Goal: Information Seeking & Learning: Learn about a topic

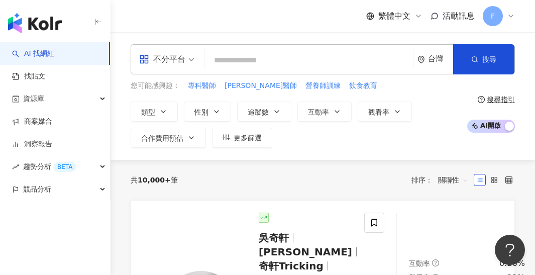
click at [265, 61] on input "search" at bounding box center [309, 60] width 201 height 19
paste input "***"
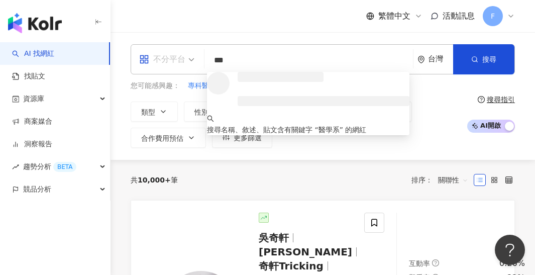
click at [191, 55] on span "不分平台" at bounding box center [166, 59] width 55 height 16
type input "***"
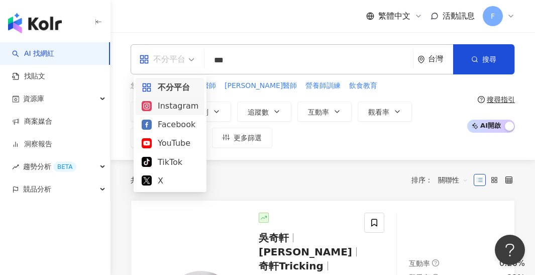
click at [179, 104] on div "Instagram" at bounding box center [170, 106] width 57 height 13
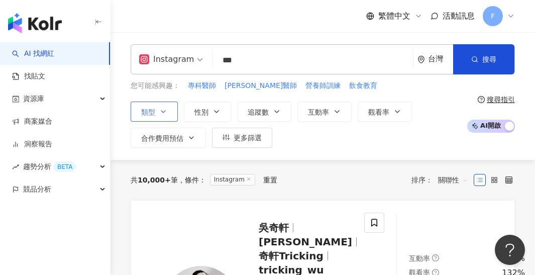
click at [168, 112] on button "類型" at bounding box center [154, 112] width 47 height 20
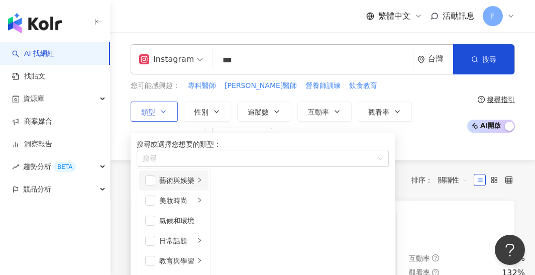
click at [201, 183] on icon "right" at bounding box center [199, 179] width 3 height 5
click at [229, 186] on span "button" at bounding box center [224, 180] width 10 height 10
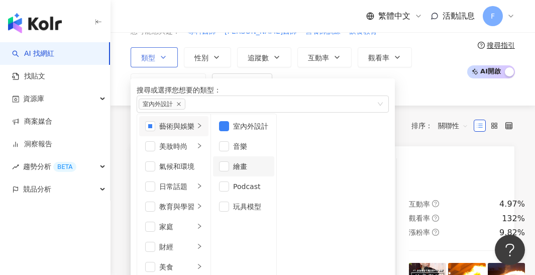
scroll to position [54, 0]
click at [203, 149] on icon "right" at bounding box center [200, 146] width 6 height 6
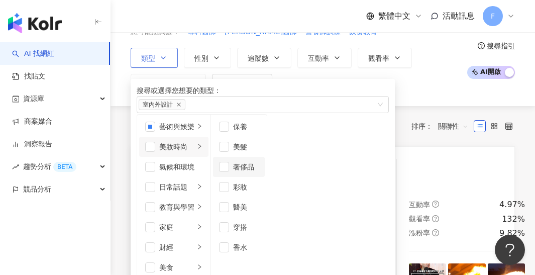
scroll to position [7, 0]
click at [209, 177] on li "氣候和環境" at bounding box center [173, 167] width 69 height 20
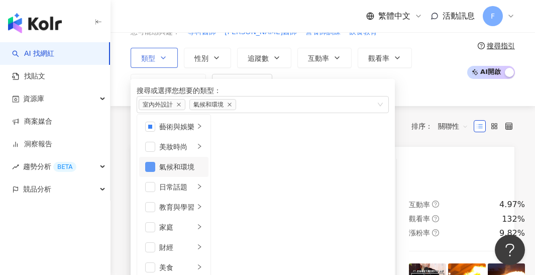
click at [153, 172] on span "button" at bounding box center [150, 167] width 10 height 10
click at [195, 193] on div "日常話題" at bounding box center [176, 187] width 35 height 11
click at [203, 210] on icon "right" at bounding box center [200, 207] width 6 height 6
click at [203, 224] on icon "right" at bounding box center [200, 227] width 6 height 6
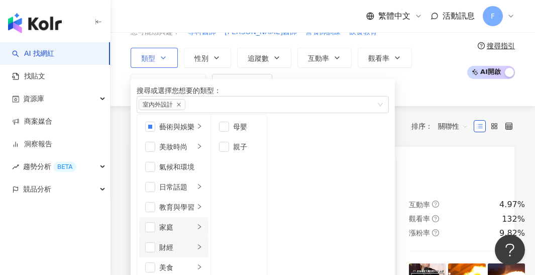
click at [203, 244] on icon "right" at bounding box center [200, 247] width 6 height 6
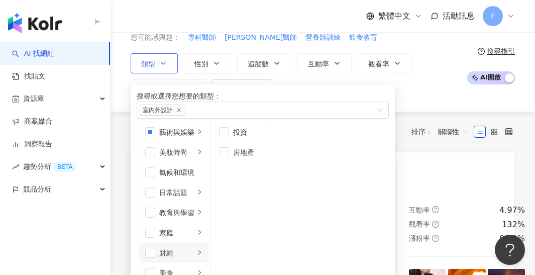
scroll to position [149, 0]
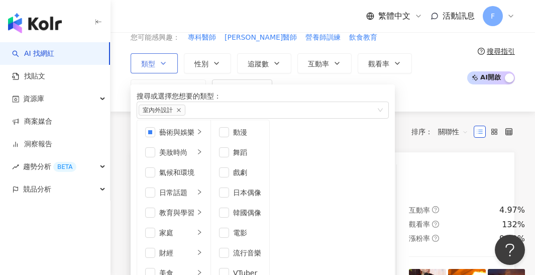
scroll to position [27, 0]
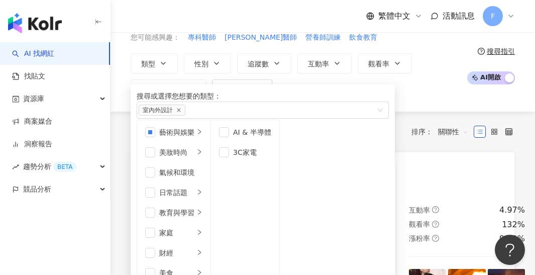
click at [421, 105] on div "Instagram *** 台灣 搜尋 loading 搜尋名稱、敘述、貼文含有關鍵字 “ 醫學系 ” 的網紅 您可能感興趣： 專科醫師 [PERSON_NA…" at bounding box center [323, 48] width 425 height 128
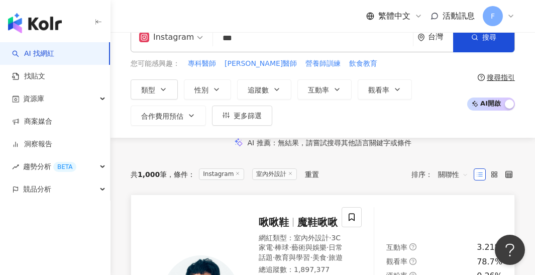
scroll to position [21, 0]
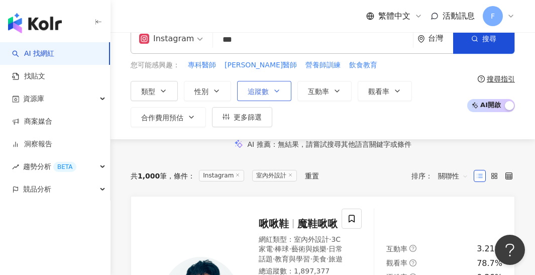
click at [280, 93] on button "追蹤數" at bounding box center [264, 91] width 54 height 20
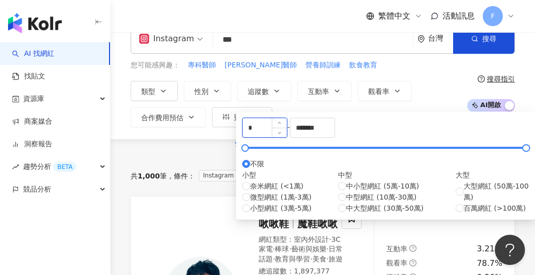
click at [283, 137] on input "*" at bounding box center [265, 127] width 44 height 19
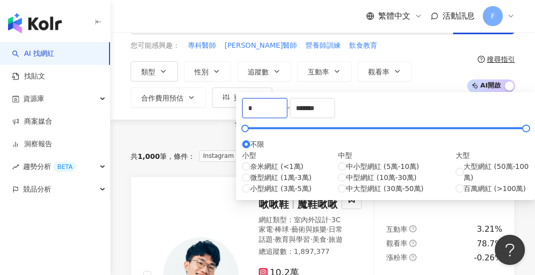
scroll to position [43, 0]
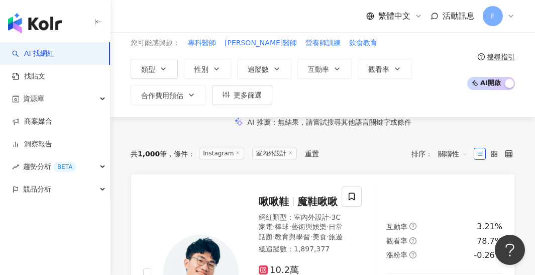
click at [437, 75] on div "Instagram *** 台灣 搜尋 loading 搜尋名稱、敘述、貼文含有關鍵字 “ 醫學系 ” 的網紅 您可能感興趣： 專科醫師 [PERSON_NA…" at bounding box center [323, 54] width 425 height 104
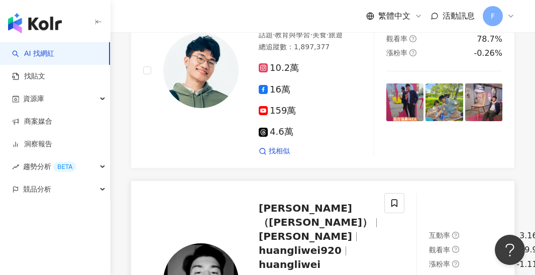
scroll to position [212, 0]
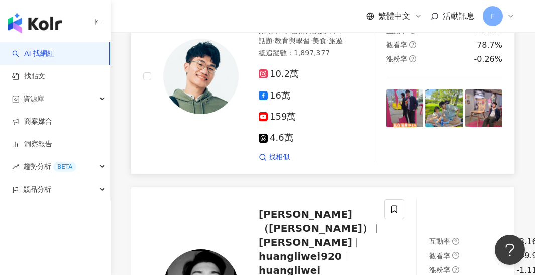
click at [406, 127] on img at bounding box center [405, 107] width 37 height 37
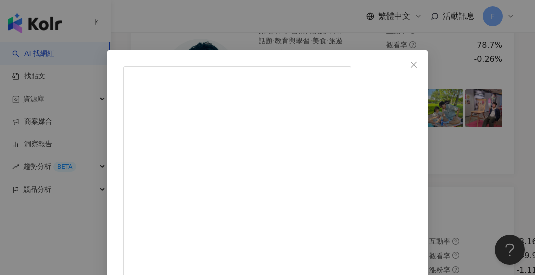
click at [307, 45] on div "啾啾鞋 [DATE] 這次受邀參加IKEA在[GEOGRAPHIC_DATA]總部舉辦的 Democratic Design Day (大眾化設計日) 也體驗…" at bounding box center [267, 137] width 535 height 275
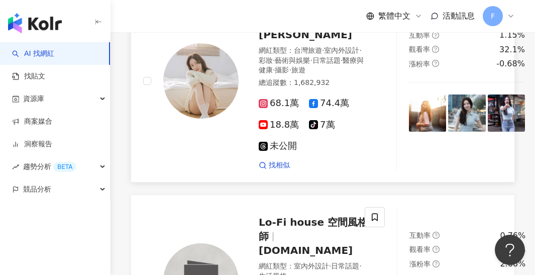
scroll to position [1037, 0]
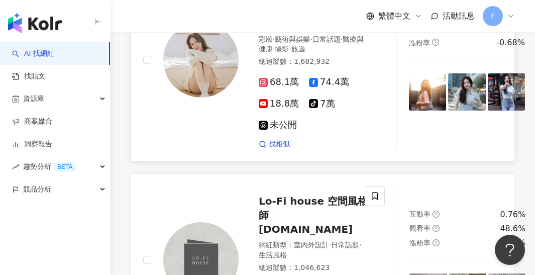
click at [409, 111] on img at bounding box center [427, 91] width 37 height 37
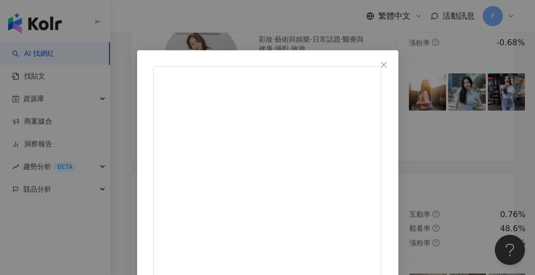
click at [366, 31] on div "[PERSON_NAME] [DATE] 🌄 人太多硬要拍，只拍了一次 等不到沒人的時候，原來日落這麼快⋯⋯ 僅此一支 配上音樂拉個慢速，氛圍感還是有的吧( …" at bounding box center [267, 137] width 535 height 275
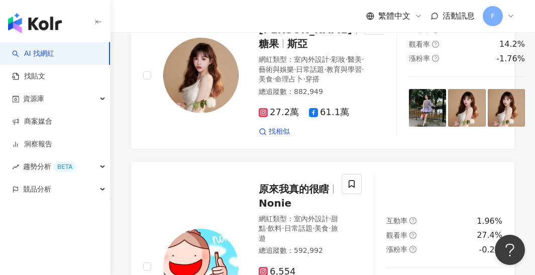
scroll to position [1838, 0]
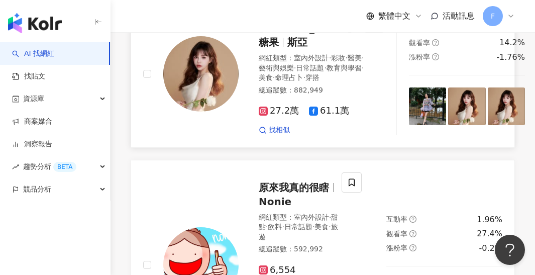
click at [409, 125] on img at bounding box center [427, 105] width 37 height 37
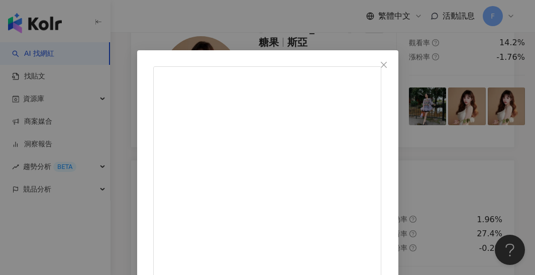
click at [364, 44] on div "[PERSON_NAME] [DATE] 這個世界把沒瘋的人逼瘋 瘋了的卻假裝自己沒瘋 把好人說成壞人 把壞人說成好人 真是幽默😂 而時間才是真正的預言家 鞋…" at bounding box center [267, 137] width 535 height 275
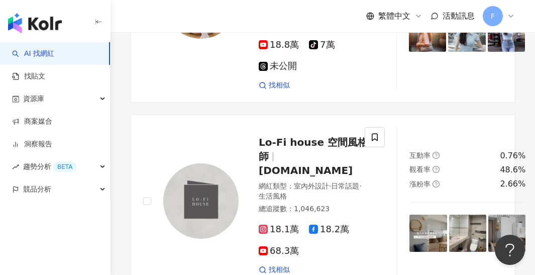
scroll to position [901, 0]
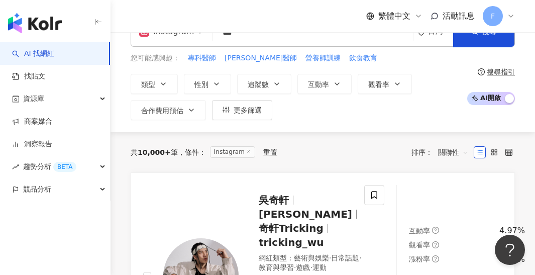
scroll to position [7, 0]
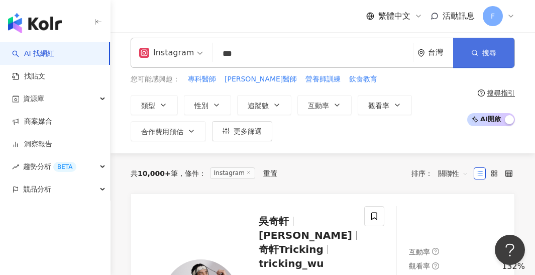
click at [496, 57] on button "搜尋" at bounding box center [484, 53] width 61 height 30
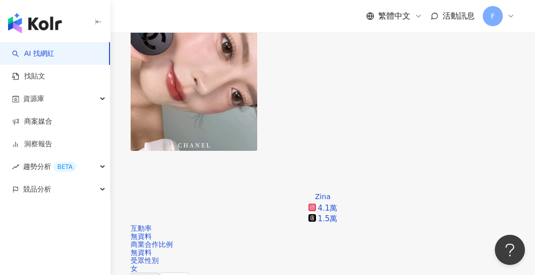
scroll to position [746, 0]
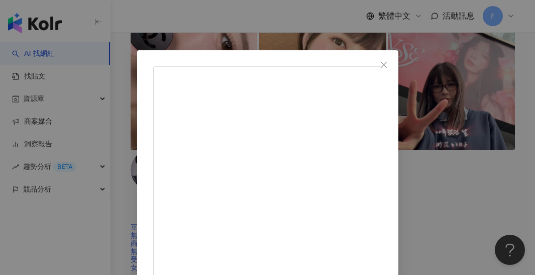
click at [415, 32] on div "內子[PERSON_NAME] [DATE] 第一次用出海諾+朵朵大!! 也太緊張 根本來不及反應啊🤧 1萬 34 28.7萬 查看原始貼文" at bounding box center [267, 137] width 535 height 275
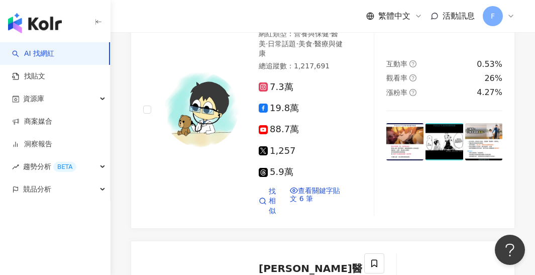
scroll to position [2406, 0]
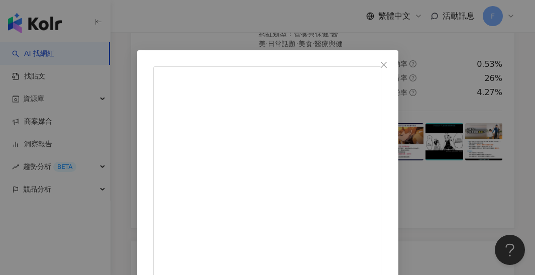
click at [367, 25] on div "玩笑哥 巴斯 [DATE] 我考上之後很興奮 後來才發現K不是那個意思 #玩笑哥 #喜劇 #搞笑 #笑話 #脫口秀 #迷因 #師大附中 #hsnu #89 7…" at bounding box center [267, 137] width 535 height 275
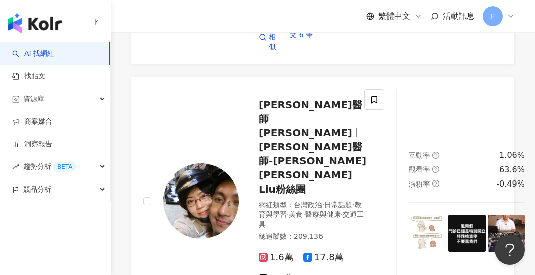
scroll to position [2569, 0]
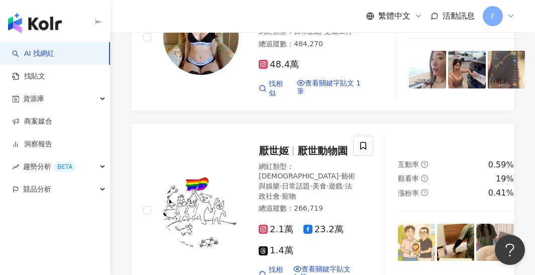
scroll to position [1398, 0]
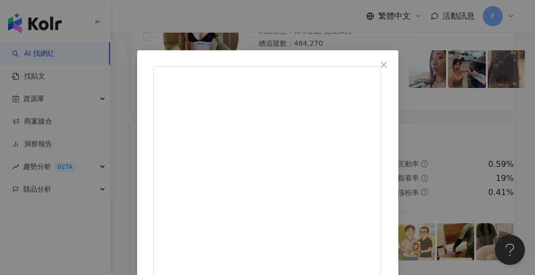
drag, startPoint x: 363, startPoint y: 45, endPoint x: 363, endPoint y: 88, distance: 43.2
click at [363, 45] on div "[PERSON_NAME][DATE] 養貓之後會吸貓🤔 1.1萬 54 查看原始貼文" at bounding box center [267, 137] width 535 height 275
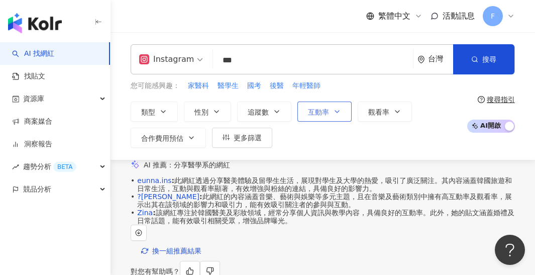
scroll to position [0, 0]
click at [319, 57] on input "***" at bounding box center [313, 60] width 192 height 19
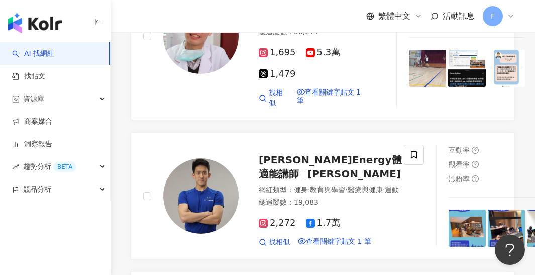
scroll to position [2276, 0]
